Goal: Find specific page/section: Find specific page/section

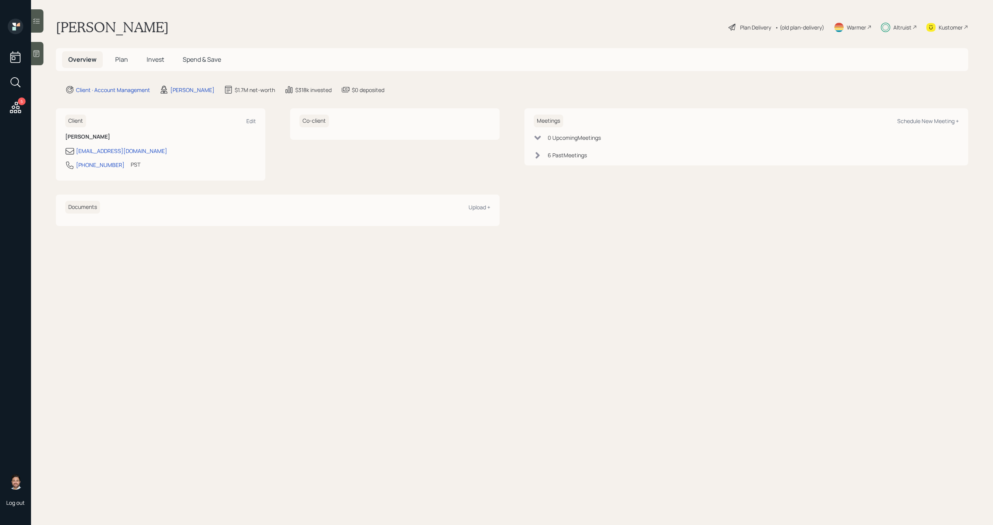
click at [12, 106] on icon at bounding box center [16, 107] width 14 height 14
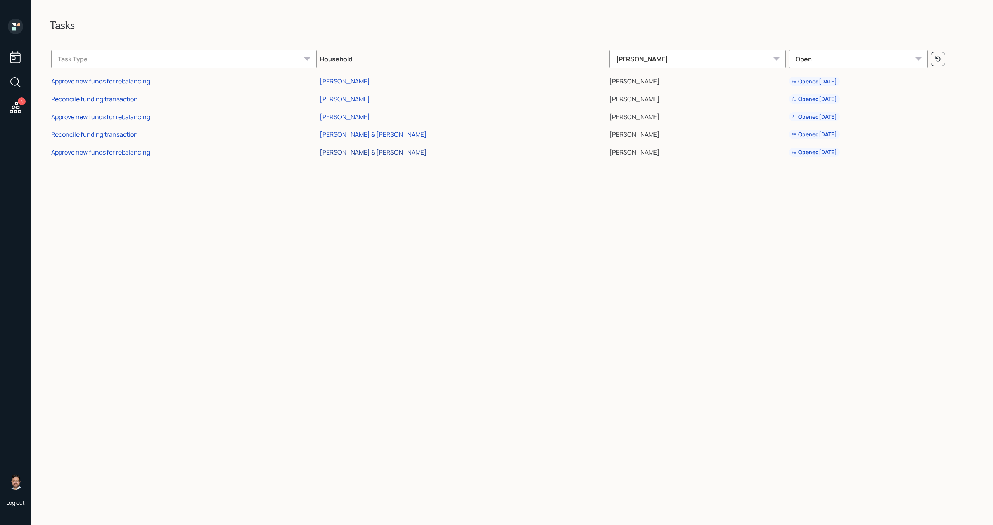
click at [382, 151] on div "Robert & Lisa Ganz" at bounding box center [373, 152] width 107 height 9
